Goal: Information Seeking & Learning: Find specific fact

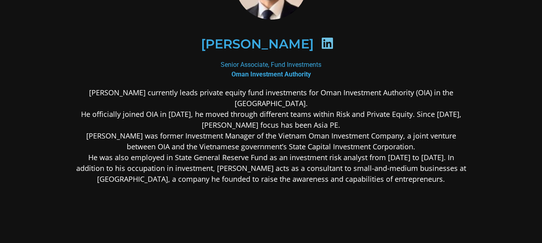
scroll to position [38, 0]
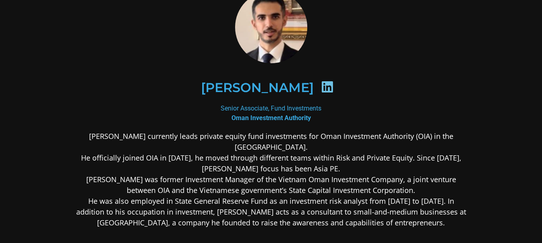
click at [330, 87] on icon at bounding box center [327, 87] width 13 height 13
click at [334, 89] on icon at bounding box center [327, 87] width 13 height 13
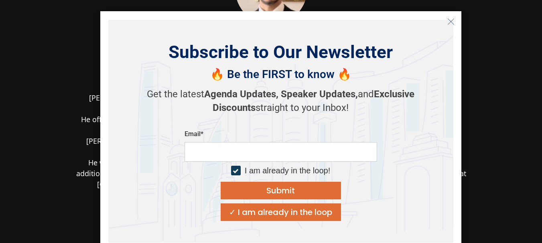
scroll to position [78, 0]
click at [450, 23] on icon "Close" at bounding box center [450, 21] width 7 height 7
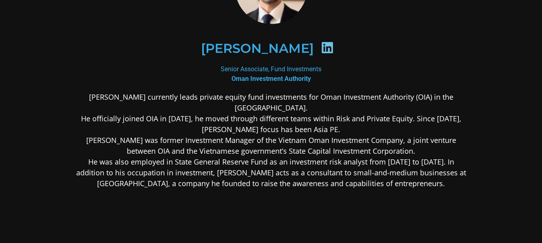
click at [334, 48] on icon at bounding box center [327, 47] width 13 height 13
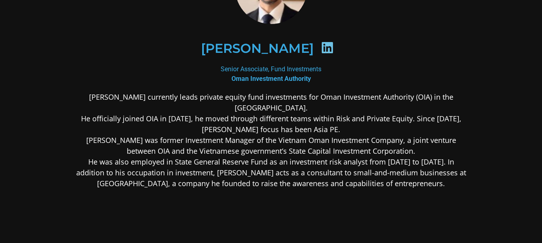
click at [334, 48] on icon at bounding box center [327, 47] width 13 height 13
click at [332, 46] on icon at bounding box center [327, 47] width 13 height 13
click at [274, 53] on h2 "[PERSON_NAME]" at bounding box center [257, 48] width 113 height 13
drag, startPoint x: 306, startPoint y: 50, endPoint x: 251, endPoint y: 86, distance: 66.1
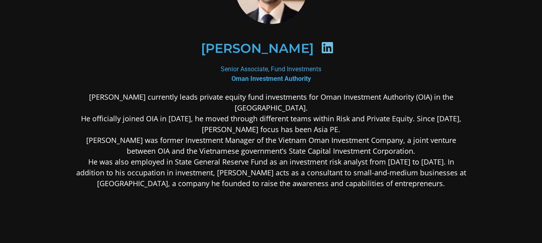
click at [251, 86] on div "[PERSON_NAME]" at bounding box center [271, 48] width 390 height 80
click at [248, 74] on div "Senior Associate, Fund Investments Oman Investment Authority" at bounding box center [271, 74] width 390 height 19
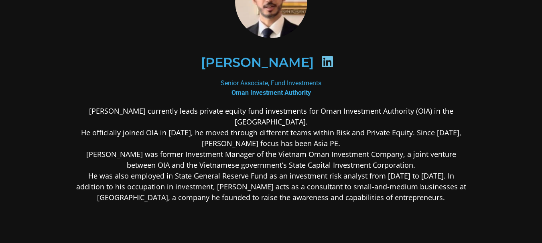
scroll to position [0, 0]
